Goal: Navigation & Orientation: Find specific page/section

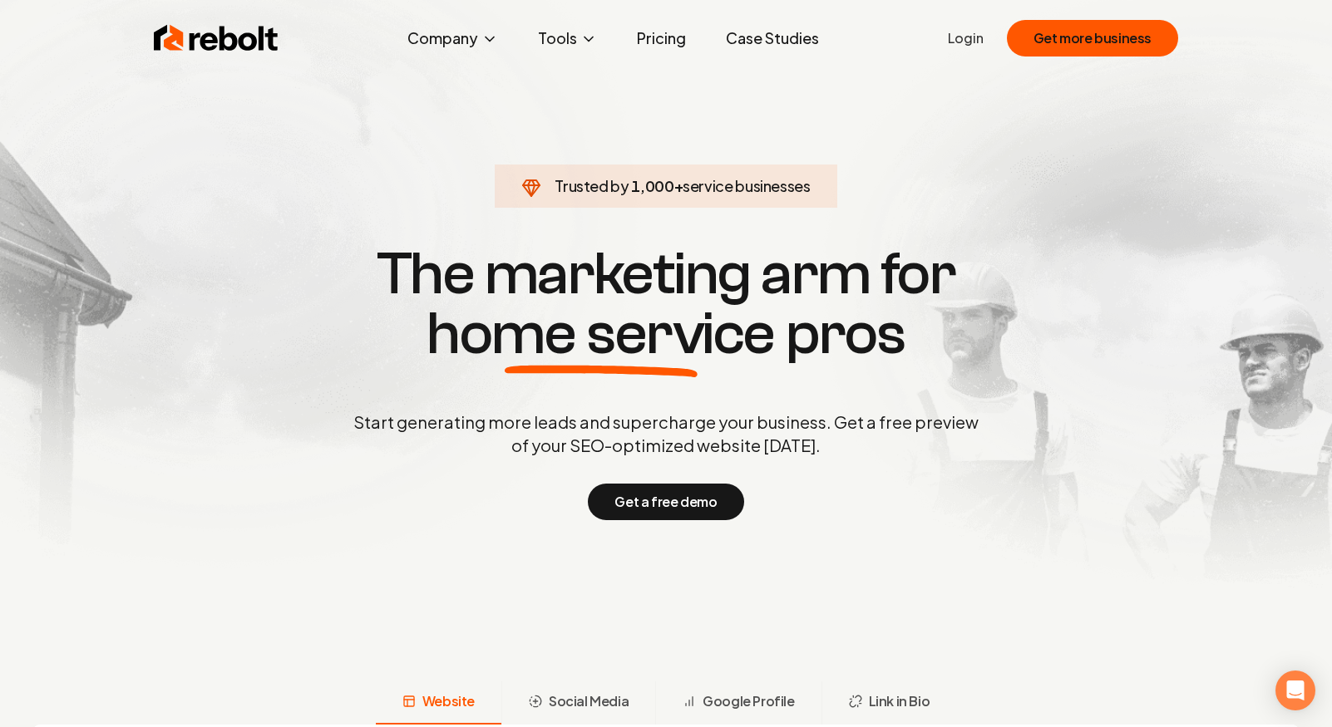
click at [655, 39] on link "Pricing" at bounding box center [662, 38] width 76 height 33
click at [668, 41] on link "Pricing" at bounding box center [662, 38] width 76 height 33
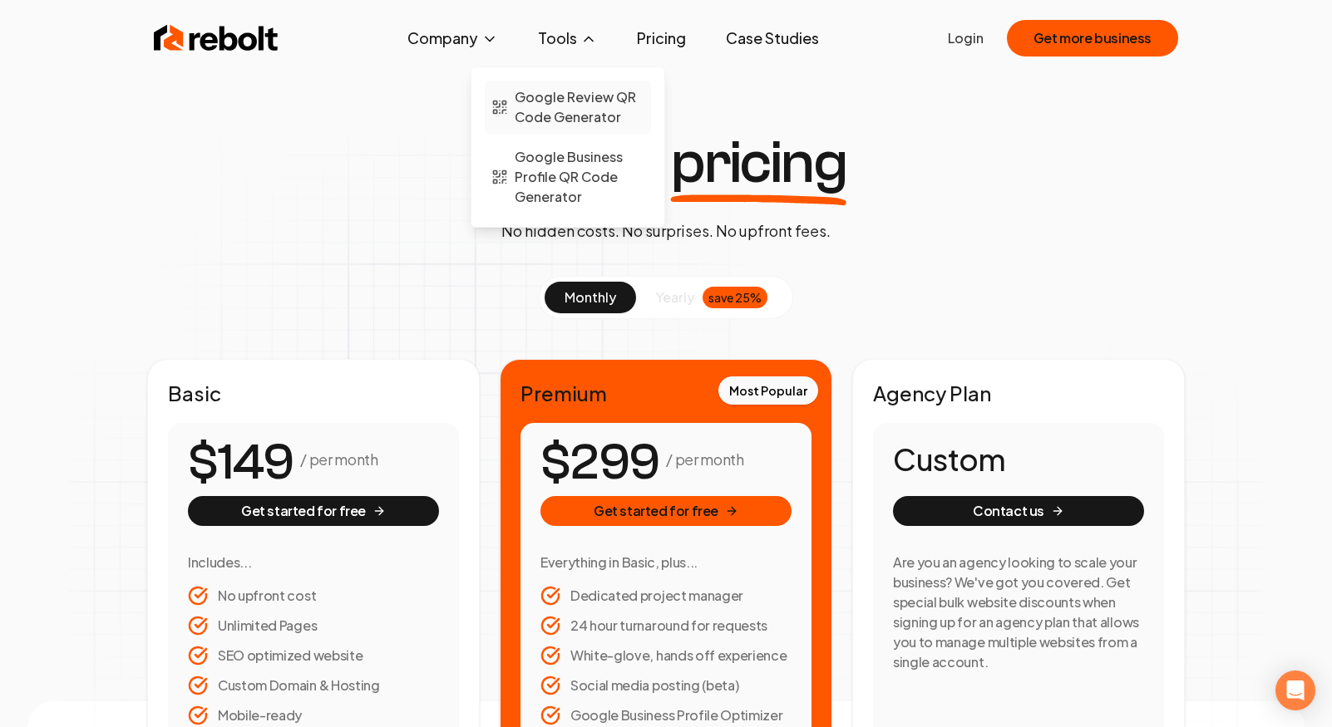
click at [550, 108] on span "Google Review QR Code Generator" at bounding box center [580, 107] width 130 height 40
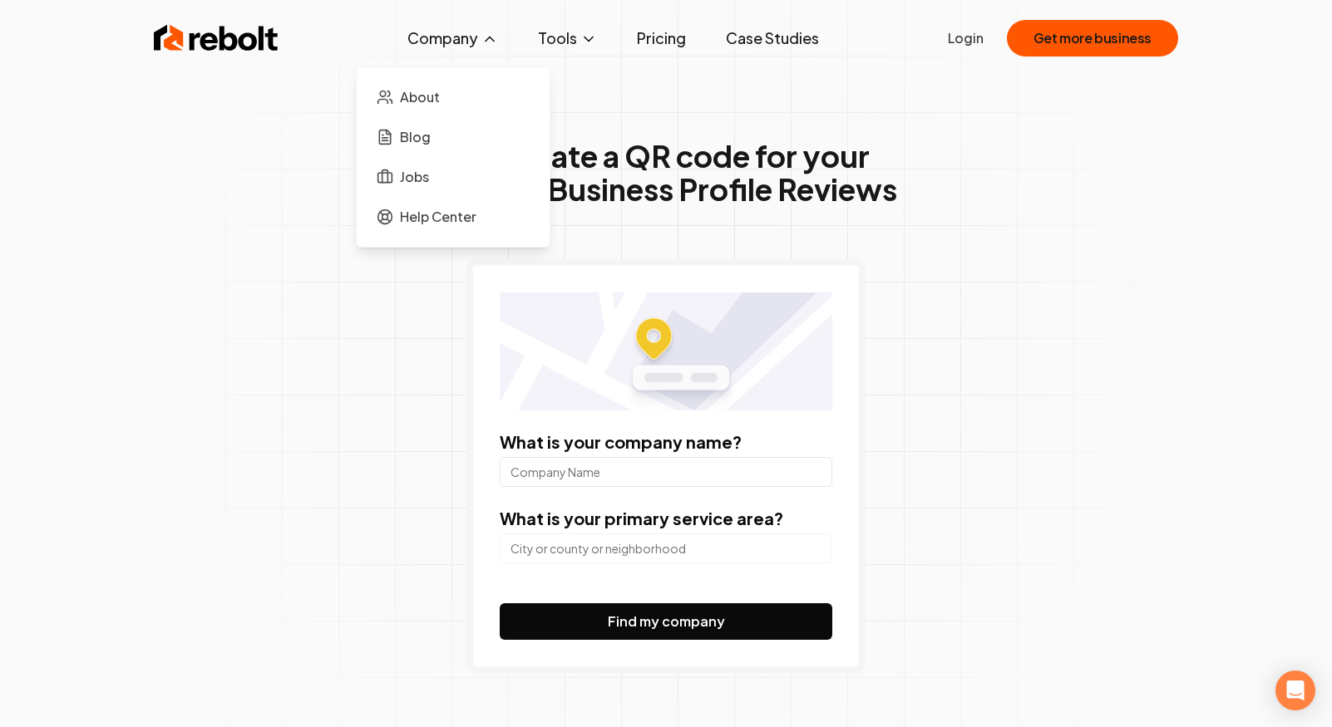
click at [465, 38] on button "Company" at bounding box center [452, 38] width 117 height 33
click at [406, 217] on span "Help Center" at bounding box center [438, 217] width 76 height 20
